Goal: Task Accomplishment & Management: Manage account settings

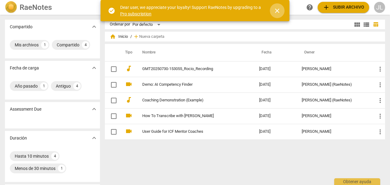
click at [278, 11] on span "close" at bounding box center [277, 10] width 7 height 7
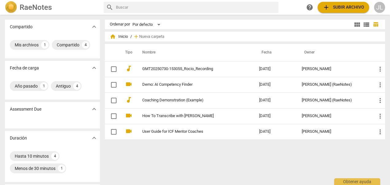
click at [377, 8] on div "JL" at bounding box center [379, 7] width 11 height 11
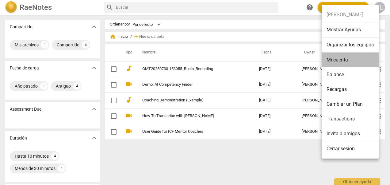
click at [360, 57] on li "Mi cuenta" at bounding box center [350, 59] width 57 height 15
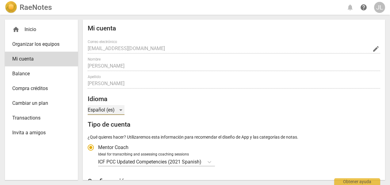
click at [112, 111] on div "Español (es)" at bounding box center [106, 110] width 37 height 10
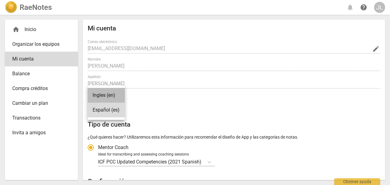
click at [109, 97] on li "Ingles (en)" at bounding box center [106, 95] width 37 height 15
radio input "false"
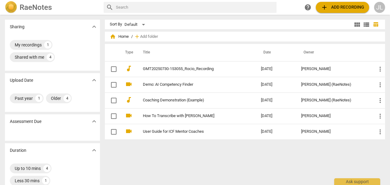
click at [325, 6] on span "add" at bounding box center [324, 7] width 7 height 7
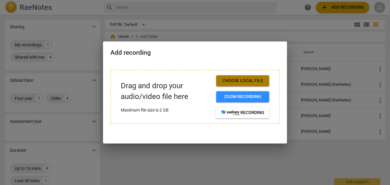
click at [233, 80] on span "Choose local file" at bounding box center [242, 81] width 43 height 6
click at [247, 79] on span "Choose local file" at bounding box center [242, 81] width 43 height 6
click at [240, 79] on span "Choose local file" at bounding box center [242, 81] width 43 height 6
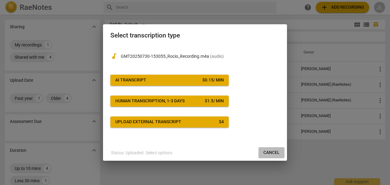
click at [269, 154] on span "Cancel" at bounding box center [272, 152] width 16 height 6
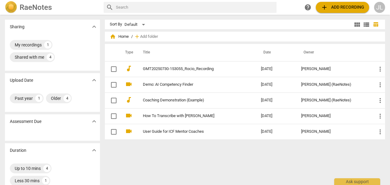
click at [199, 73] on td "GMT20250730-153055_Rocio_Recording" at bounding box center [196, 69] width 121 height 16
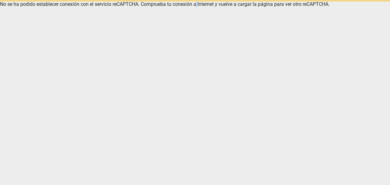
click at [199, 7] on html "Ask support No se ha podido establecer conexión con el servicio reCAPTCHA. Comp…" at bounding box center [195, 3] width 390 height 7
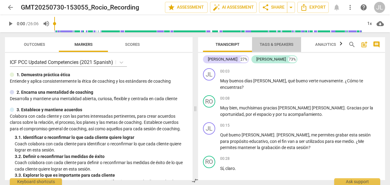
click at [267, 43] on span "Tags & Speakers" at bounding box center [277, 44] width 34 height 5
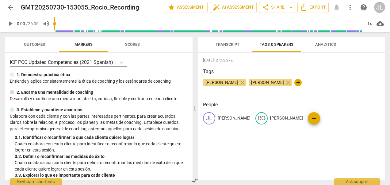
click at [233, 45] on span "Transcript" at bounding box center [228, 44] width 24 height 5
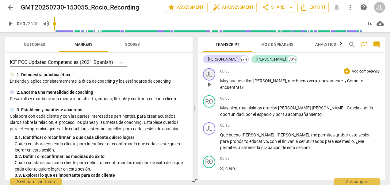
click at [211, 75] on div "JL" at bounding box center [209, 74] width 12 height 12
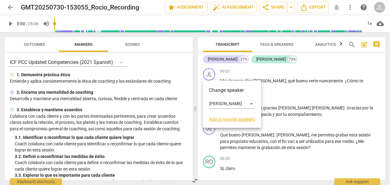
click at [276, 41] on div at bounding box center [195, 92] width 390 height 185
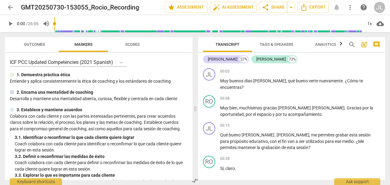
click at [276, 46] on span "Tags & Speakers" at bounding box center [277, 44] width 34 height 5
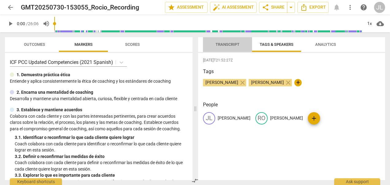
click at [228, 48] on span "Transcript" at bounding box center [227, 45] width 39 height 8
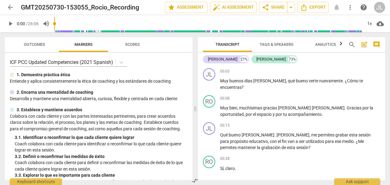
click at [275, 45] on span "Tags & Speakers" at bounding box center [277, 44] width 34 height 5
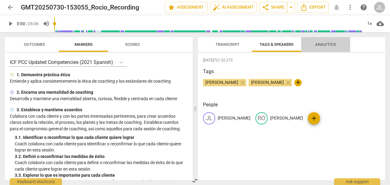
click at [322, 46] on span "Analytics" at bounding box center [325, 44] width 21 height 5
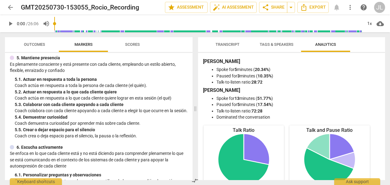
scroll to position [215, 0]
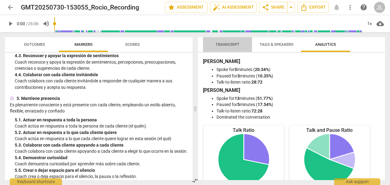
click at [231, 42] on span "Transcript" at bounding box center [228, 44] width 24 height 5
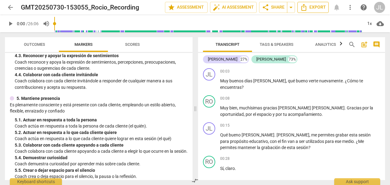
click at [310, 7] on span "Export" at bounding box center [313, 7] width 26 height 7
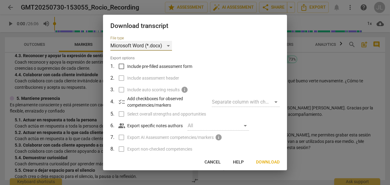
click at [169, 47] on div "Microsoft Word (*.docx)" at bounding box center [141, 46] width 62 height 10
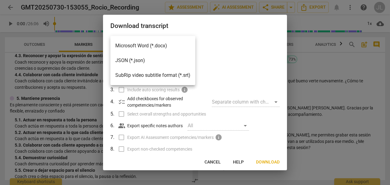
click at [160, 43] on li "Microsoft Word (*.docx)" at bounding box center [152, 45] width 85 height 15
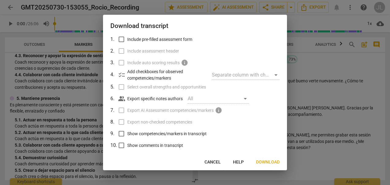
scroll to position [48, 0]
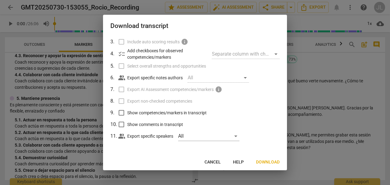
click at [268, 165] on span "Download" at bounding box center [268, 162] width 24 height 6
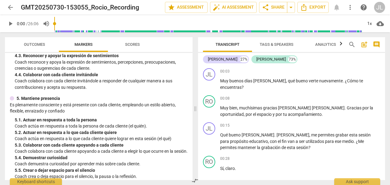
drag, startPoint x: 207, startPoint y: 44, endPoint x: 188, endPoint y: 39, distance: 19.2
click at [207, 44] on span "Transcript" at bounding box center [227, 45] width 49 height 8
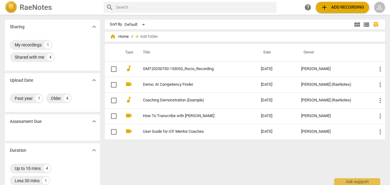
click at [339, 7] on span "add Add recording" at bounding box center [343, 7] width 44 height 7
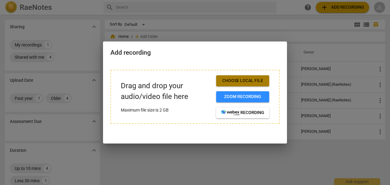
click at [259, 80] on span "Choose local file" at bounding box center [242, 81] width 43 height 6
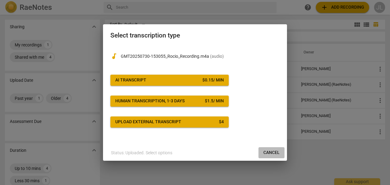
click at [276, 155] on span "Cancel" at bounding box center [272, 152] width 16 height 6
drag, startPoint x: 273, startPoint y: 152, endPoint x: 228, endPoint y: 32, distance: 127.9
click at [273, 152] on span "Cancel" at bounding box center [272, 152] width 16 height 6
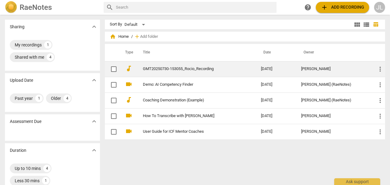
click at [309, 71] on div "[PERSON_NAME]" at bounding box center [334, 69] width 66 height 5
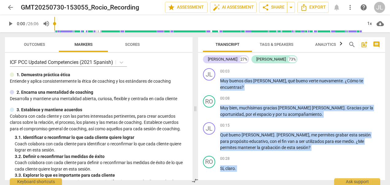
click at [11, 7] on span "arrow_back" at bounding box center [10, 7] width 7 height 7
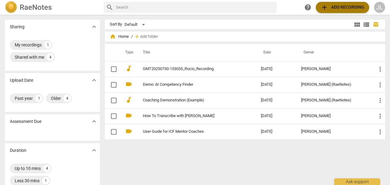
click at [343, 9] on span "add Add recording" at bounding box center [343, 7] width 44 height 7
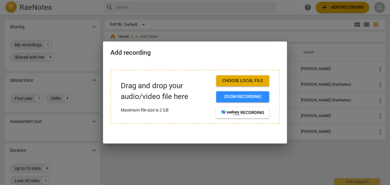
click at [252, 82] on span "Choose local file" at bounding box center [242, 81] width 43 height 6
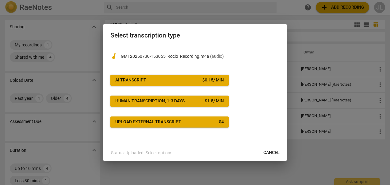
drag, startPoint x: 274, startPoint y: 150, endPoint x: 226, endPoint y: 26, distance: 133.0
click at [274, 150] on span "Cancel" at bounding box center [272, 152] width 16 height 6
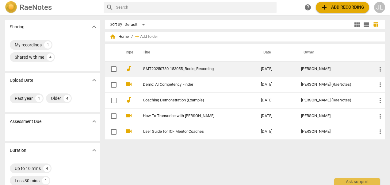
click at [275, 72] on td "[DATE]" at bounding box center [276, 69] width 40 height 16
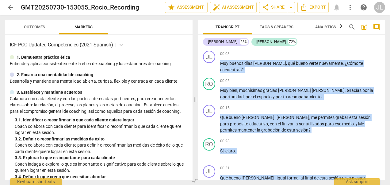
drag, startPoint x: 275, startPoint y: 72, endPoint x: 271, endPoint y: 27, distance: 44.7
click at [271, 26] on span "Tags & Speakers" at bounding box center [277, 27] width 34 height 5
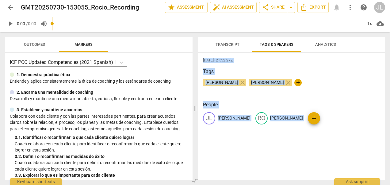
click at [257, 66] on div "[DATE]T21:52:27Z Tags [PERSON_NAME] close [PERSON_NAME] close + People JL [PERS…" at bounding box center [291, 116] width 187 height 127
drag, startPoint x: 256, startPoint y: 82, endPoint x: 269, endPoint y: 88, distance: 14.6
click at [246, 82] on span "close" at bounding box center [242, 82] width 7 height 7
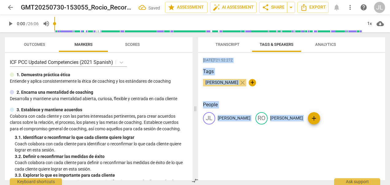
click at [229, 76] on div "Tags [PERSON_NAME] close +" at bounding box center [291, 82] width 177 height 28
click at [249, 80] on span "+" at bounding box center [252, 82] width 7 height 7
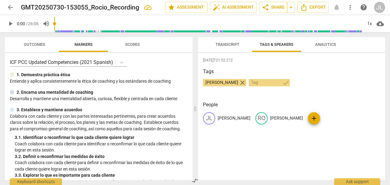
click at [239, 83] on span "close" at bounding box center [242, 82] width 7 height 7
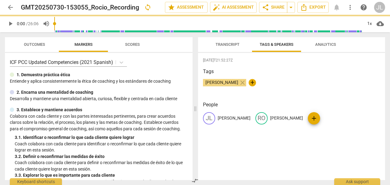
click at [221, 83] on div "[PERSON_NAME] close +" at bounding box center [291, 85] width 177 height 12
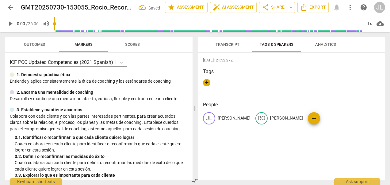
click at [230, 46] on span "Transcript" at bounding box center [228, 44] width 24 height 5
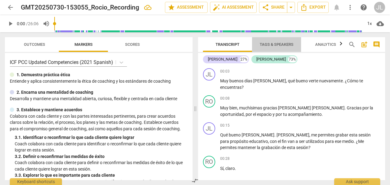
click at [270, 45] on span "Tags & Speakers" at bounding box center [277, 44] width 34 height 5
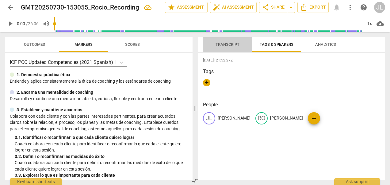
drag, startPoint x: 230, startPoint y: 47, endPoint x: 241, endPoint y: 48, distance: 11.1
click at [230, 47] on span "Transcript" at bounding box center [227, 45] width 39 height 8
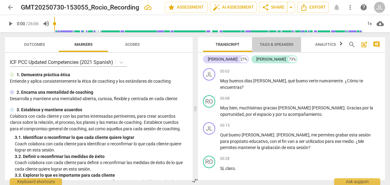
click at [272, 45] on span "Tags & Speakers" at bounding box center [277, 44] width 34 height 5
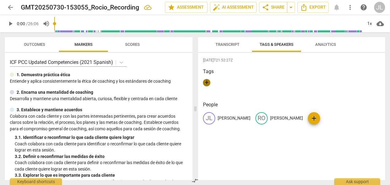
click at [207, 83] on span "+" at bounding box center [206, 82] width 7 height 7
drag, startPoint x: 217, startPoint y: 82, endPoint x: 220, endPoint y: 83, distance: 3.7
click at [217, 82] on input "text" at bounding box center [221, 83] width 31 height 10
type input "[PERSON_NAME]"
drag, startPoint x: 233, startPoint y: 107, endPoint x: 281, endPoint y: 123, distance: 50.2
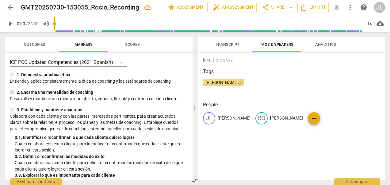
click at [233, 107] on h3 "People" at bounding box center [291, 104] width 177 height 7
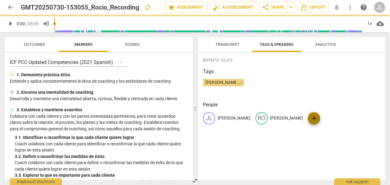
click at [311, 118] on span "add" at bounding box center [314, 117] width 7 height 7
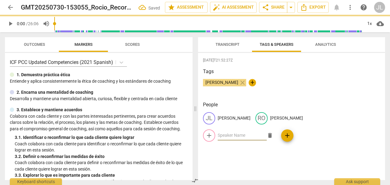
click at [338, 118] on div "JL [PERSON_NAME] RO [PERSON_NAME] add delete add" at bounding box center [291, 129] width 177 height 34
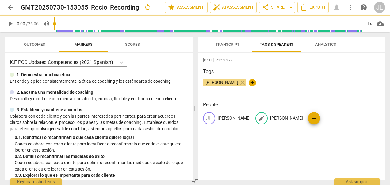
click at [270, 120] on p "[PERSON_NAME]" at bounding box center [286, 118] width 33 height 6
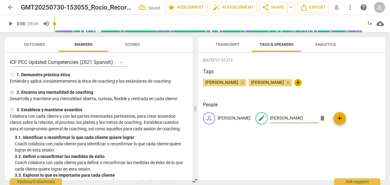
click at [319, 119] on span "delete" at bounding box center [322, 118] width 6 height 6
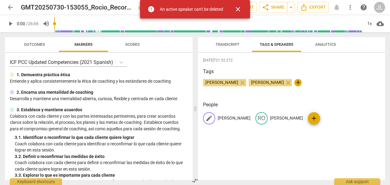
click at [238, 117] on p "[PERSON_NAME]" at bounding box center [234, 118] width 33 height 6
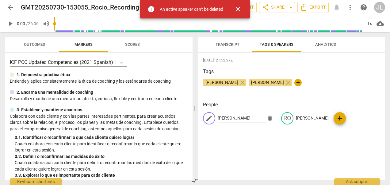
click at [269, 118] on span "delete" at bounding box center [270, 118] width 6 height 6
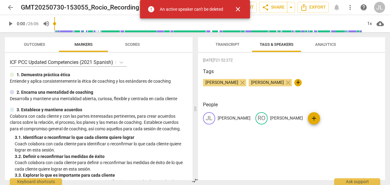
click at [239, 8] on span "close" at bounding box center [237, 9] width 7 height 7
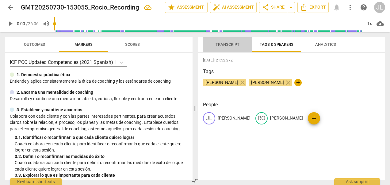
click at [226, 45] on span "Transcript" at bounding box center [228, 44] width 24 height 5
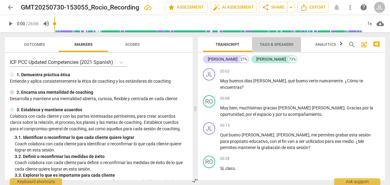
click at [271, 48] on span "Tags & Speakers" at bounding box center [277, 45] width 48 height 8
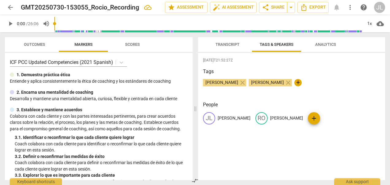
click at [295, 82] on span "+" at bounding box center [298, 82] width 7 height 7
click at [237, 45] on span "Transcript" at bounding box center [228, 44] width 24 height 5
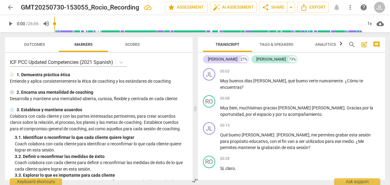
click at [11, 23] on span "play_arrow" at bounding box center [10, 23] width 7 height 7
click at [12, 24] on span "pause" at bounding box center [10, 23] width 7 height 7
type input "10"
